Goal: Transaction & Acquisition: Purchase product/service

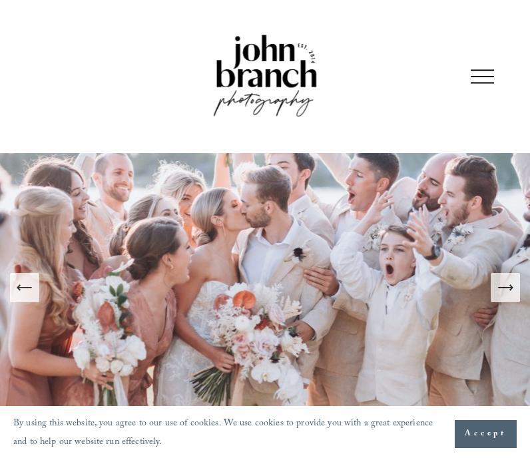
click at [0, 0] on span "For Photographers" at bounding box center [0, 0] width 0 height 0
click at [0, 0] on span "Presets" at bounding box center [0, 0] width 0 height 0
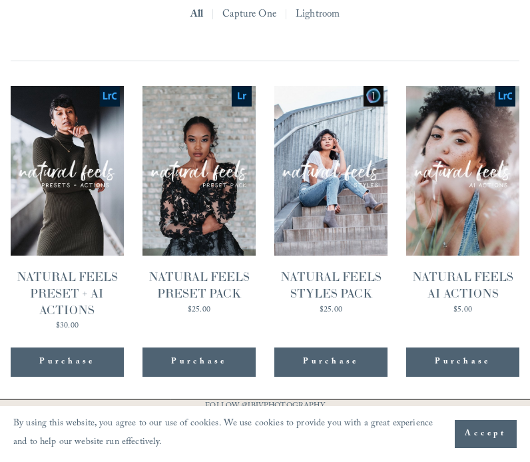
scroll to position [1036, 0]
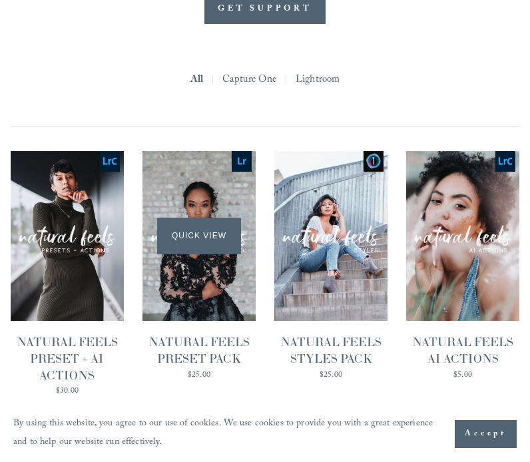
click at [201, 229] on span "Quick View" at bounding box center [198, 236] width 83 height 37
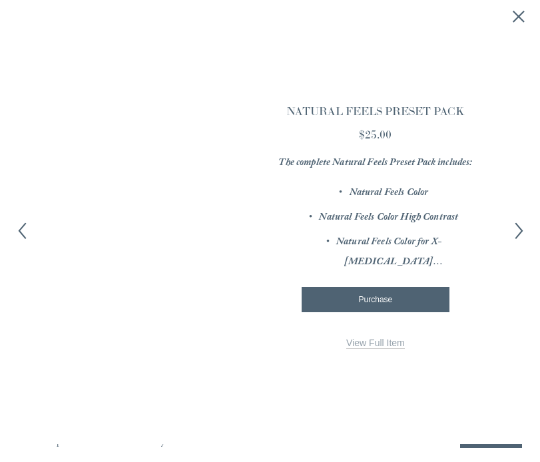
scroll to position [1018, 0]
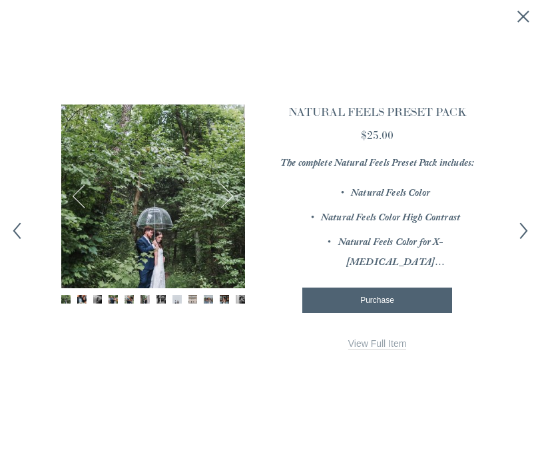
click at [519, 229] on icon "Next item" at bounding box center [524, 231] width 17 height 17
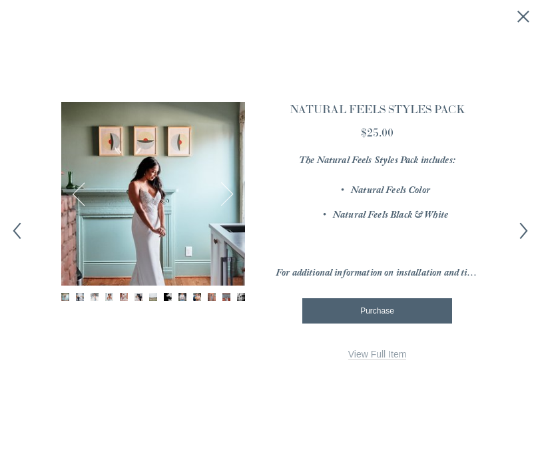
click at [519, 229] on icon "Next item" at bounding box center [524, 231] width 17 height 17
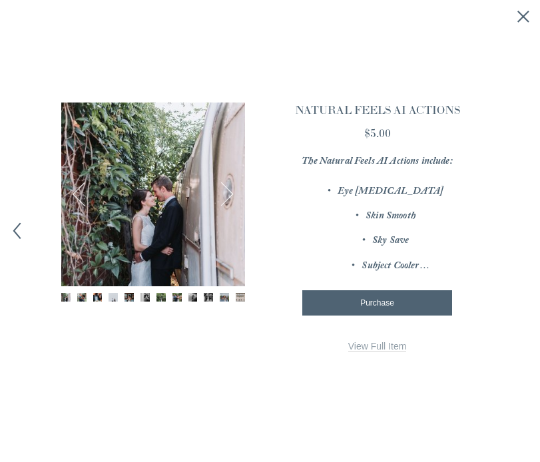
click at [519, 229] on div "× 1 / 12 Image 1 of 12 Image 2 of 12 Image 3 of 12" at bounding box center [270, 231] width 540 height 462
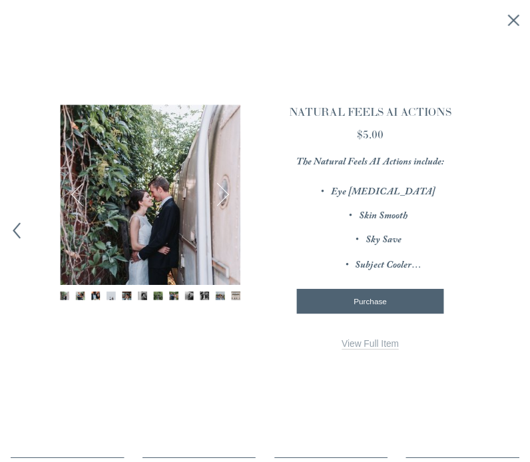
scroll to position [1036, 0]
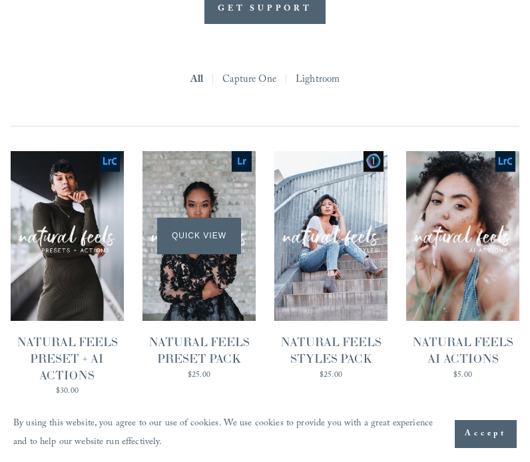
click at [213, 218] on span "Quick View" at bounding box center [198, 236] width 83 height 37
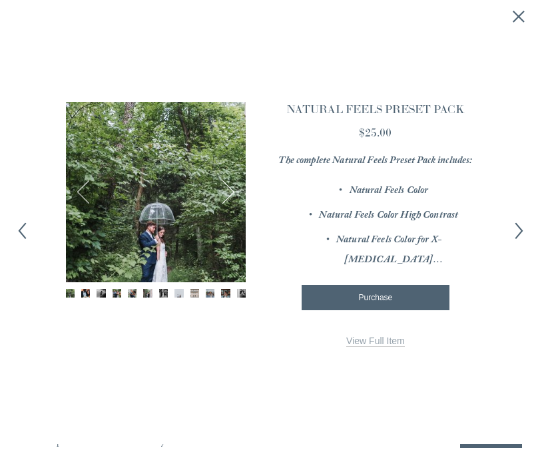
scroll to position [1018, 0]
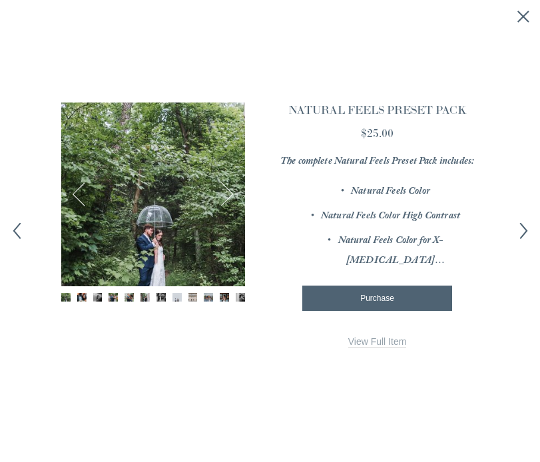
click at [79, 300] on img "Image 2 of 12" at bounding box center [81, 297] width 9 height 9
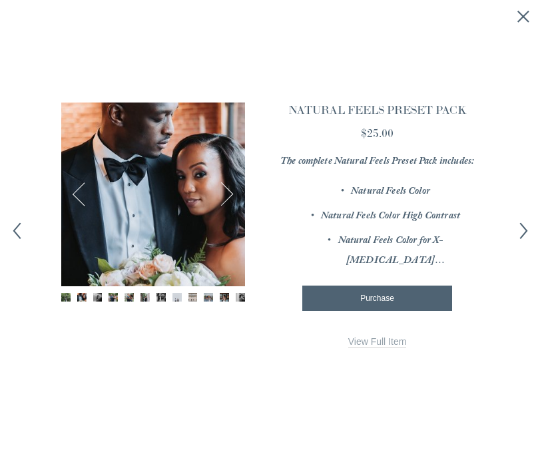
click at [97, 298] on img "Image 3 of 12" at bounding box center [97, 297] width 9 height 9
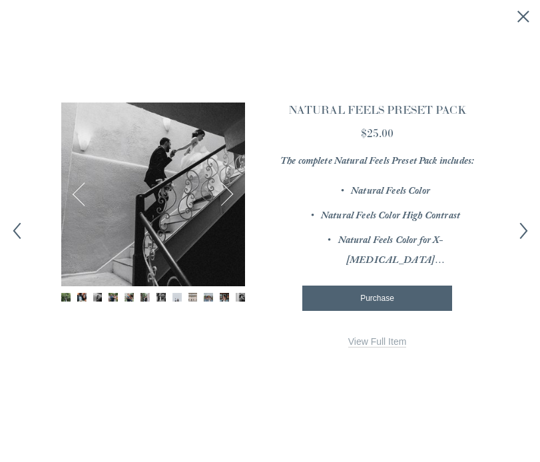
click at [114, 293] on img "Image 4 of 12" at bounding box center [113, 297] width 9 height 9
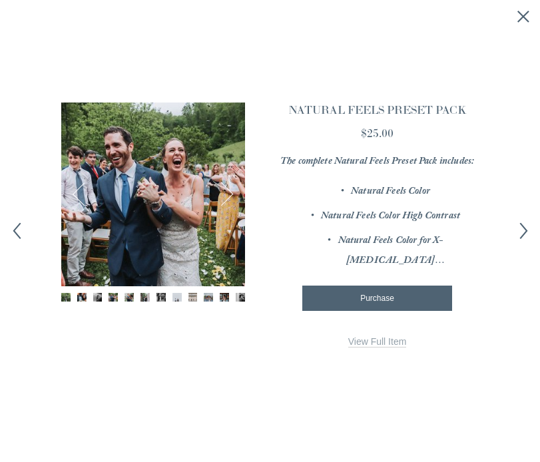
click at [126, 293] on img "Image 5 of 12" at bounding box center [129, 297] width 9 height 9
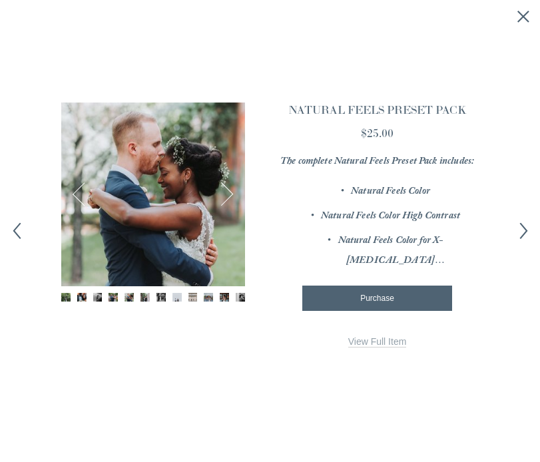
click at [396, 303] on div "Purchase Added!" at bounding box center [378, 298] width 128 height 9
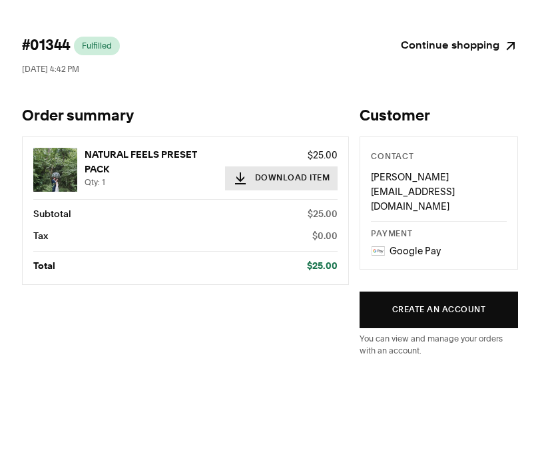
click at [253, 177] on button "Download Item" at bounding box center [281, 179] width 113 height 24
